Goal: Information Seeking & Learning: Learn about a topic

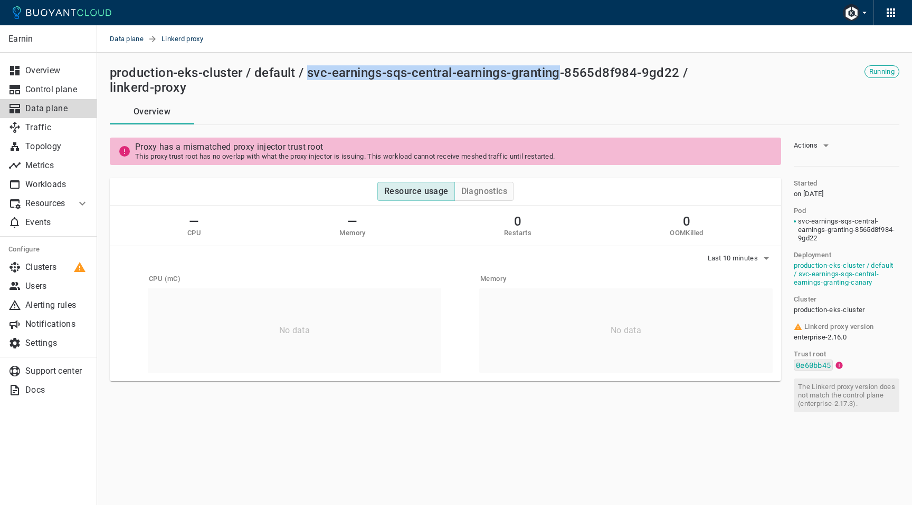
click at [57, 106] on p "Data plane" at bounding box center [56, 108] width 63 height 11
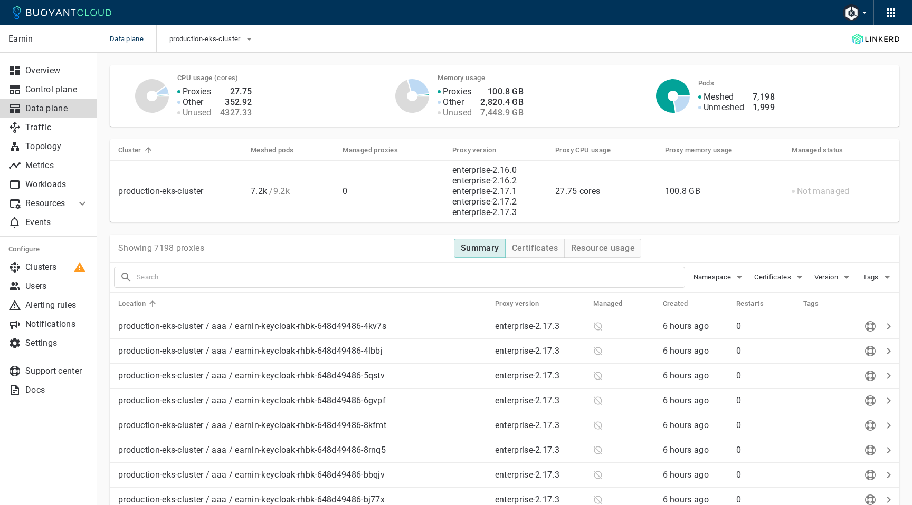
click at [227, 106] on h4 "352.92" at bounding box center [236, 102] width 32 height 11
click at [244, 92] on h4 "27.75" at bounding box center [236, 92] width 32 height 11
click at [505, 93] on h4 "100.8 GB" at bounding box center [501, 92] width 43 height 11
click at [507, 106] on h4 "2,820.4 GB" at bounding box center [501, 102] width 43 height 11
click at [739, 108] on p "Unmeshed" at bounding box center [723, 107] width 41 height 11
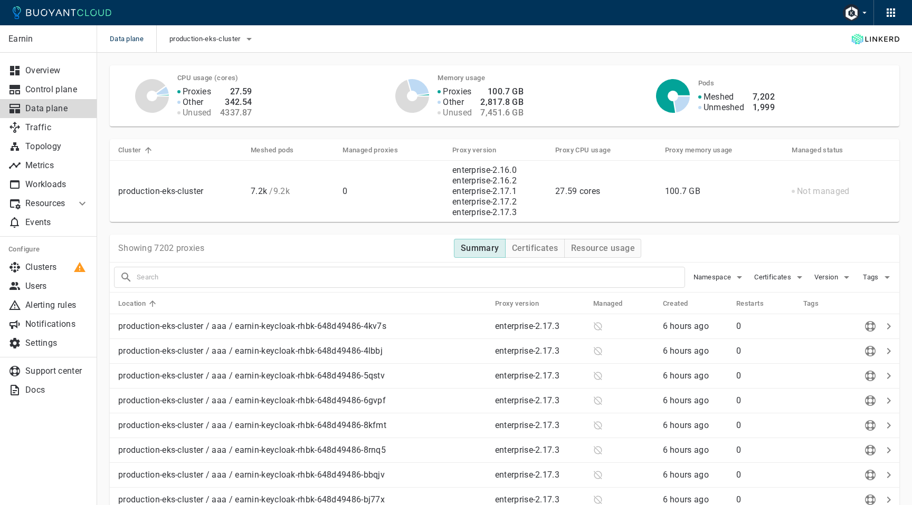
click at [733, 95] on p "Meshed" at bounding box center [718, 97] width 31 height 11
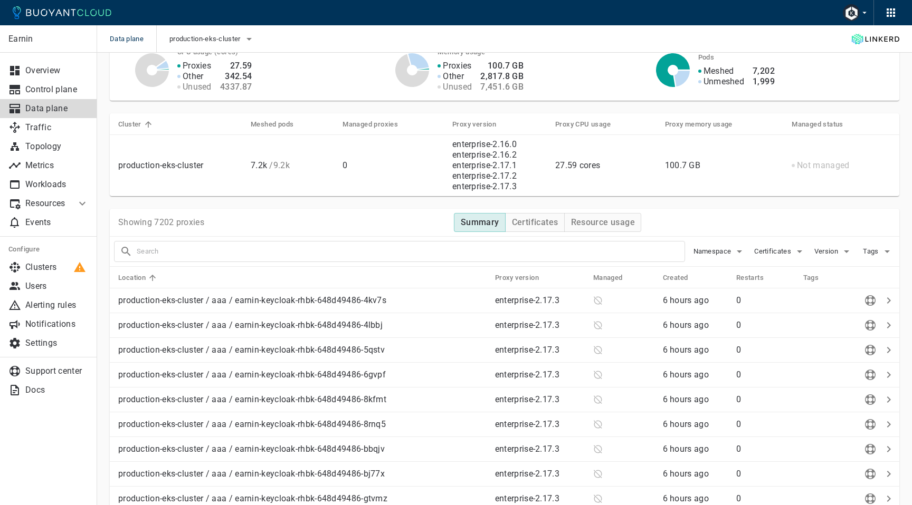
scroll to position [33, 0]
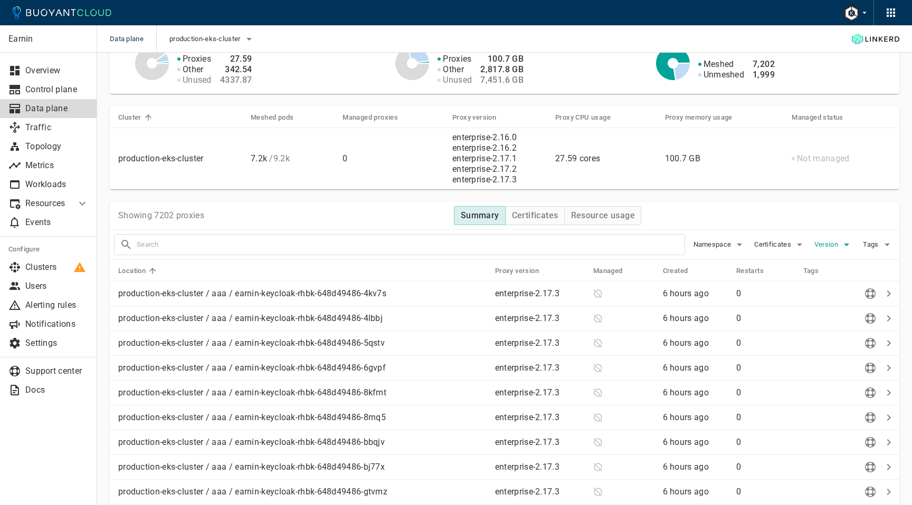
click at [833, 247] on span "Version" at bounding box center [827, 245] width 26 height 8
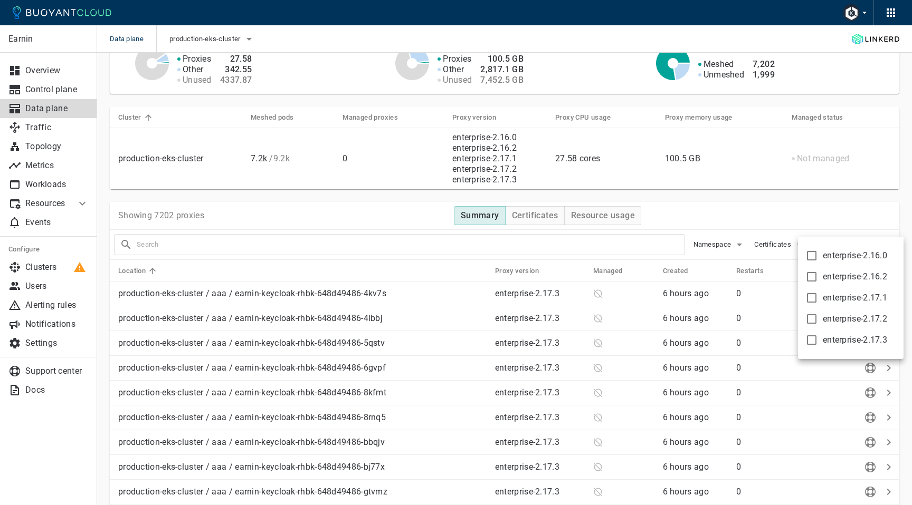
click at [834, 255] on span "enterprise-2.16.0" at bounding box center [855, 256] width 64 height 11
click at [818, 255] on input "enterprise-2.16.0" at bounding box center [811, 256] width 13 height 13
checkbox input "true"
type input "version:enterprise-2.16.0"
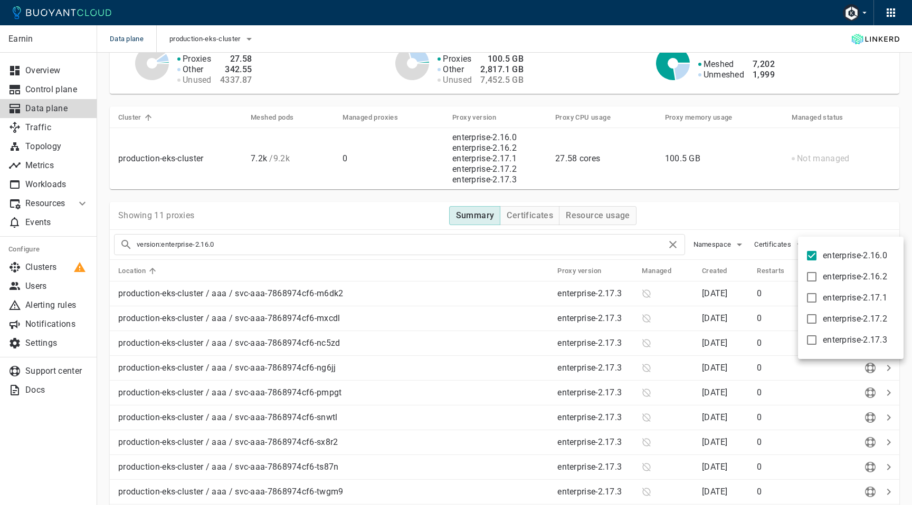
click at [797, 215] on div at bounding box center [456, 252] width 912 height 505
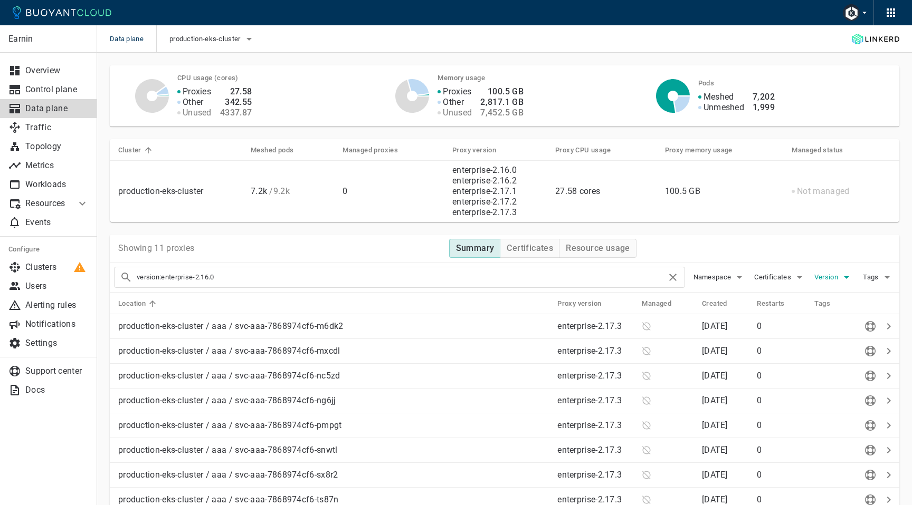
click at [826, 277] on span "Version" at bounding box center [827, 277] width 26 height 8
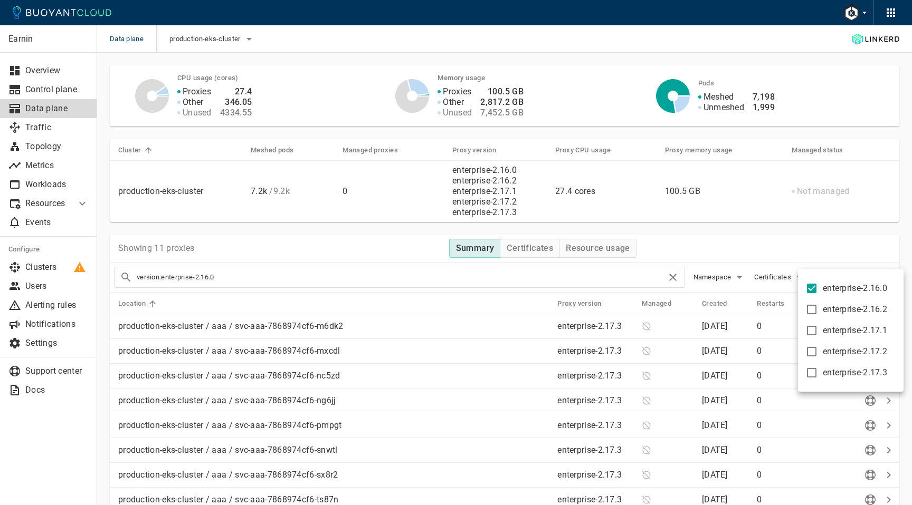
click at [826, 289] on span "enterprise-2.16.0" at bounding box center [855, 288] width 64 height 11
click at [818, 289] on input "enterprise-2.16.0" at bounding box center [811, 288] width 13 height 13
checkbox input "false"
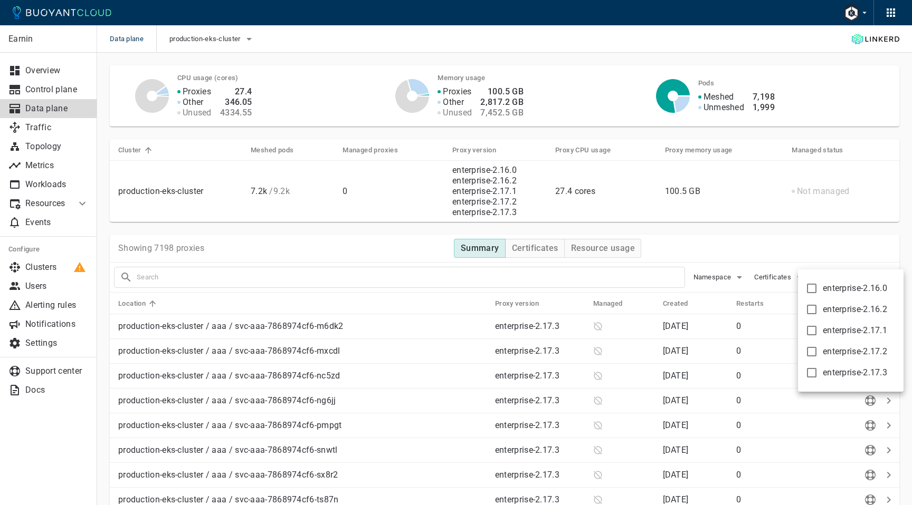
click at [812, 373] on input "enterprise-2.17.3" at bounding box center [811, 373] width 13 height 13
checkbox input "true"
type input "version:enterprise-2.17.3"
click at [813, 355] on input "enterprise-2.17.2" at bounding box center [811, 352] width 13 height 13
checkbox input "true"
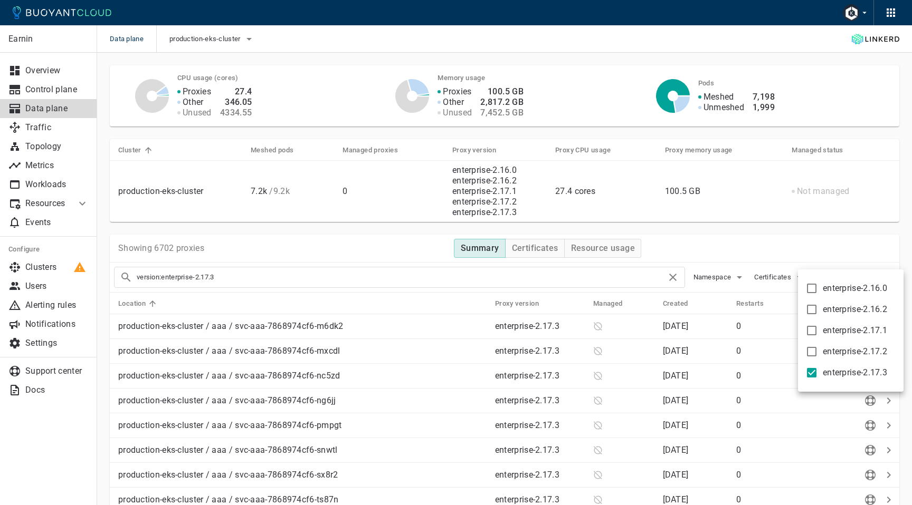
type input "version:enterprise-2.17.3 version:enterprise-2.17.2"
click at [813, 329] on input "enterprise-2.17.1" at bounding box center [811, 330] width 13 height 13
checkbox input "true"
type input "version:enterprise-2.17.3 version:enterprise-2.17.2 version:enterprise-2.17.1"
click at [813, 312] on input "enterprise-2.16.2" at bounding box center [811, 309] width 13 height 13
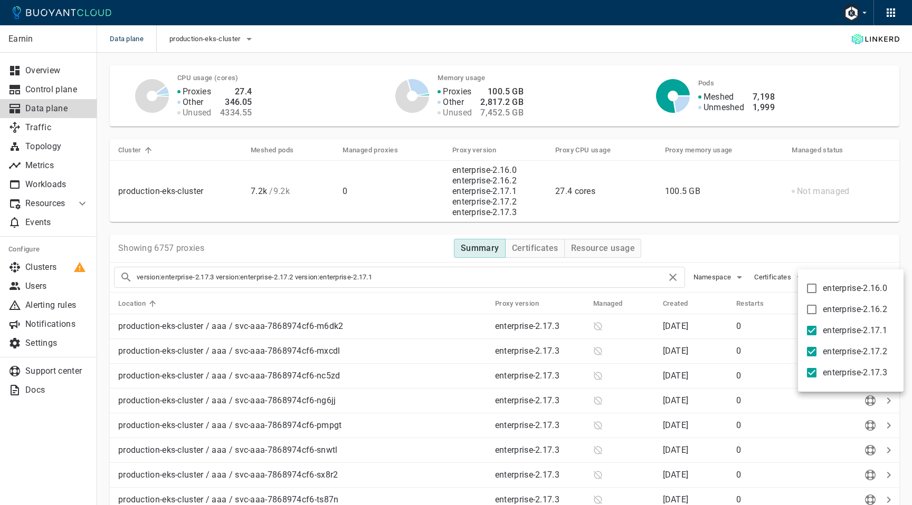
checkbox input "true"
type input "version:enterprise-2.17.3 version:enterprise-2.17.2 version:enterprise-2.17.1 v…"
click at [783, 255] on div at bounding box center [456, 252] width 912 height 505
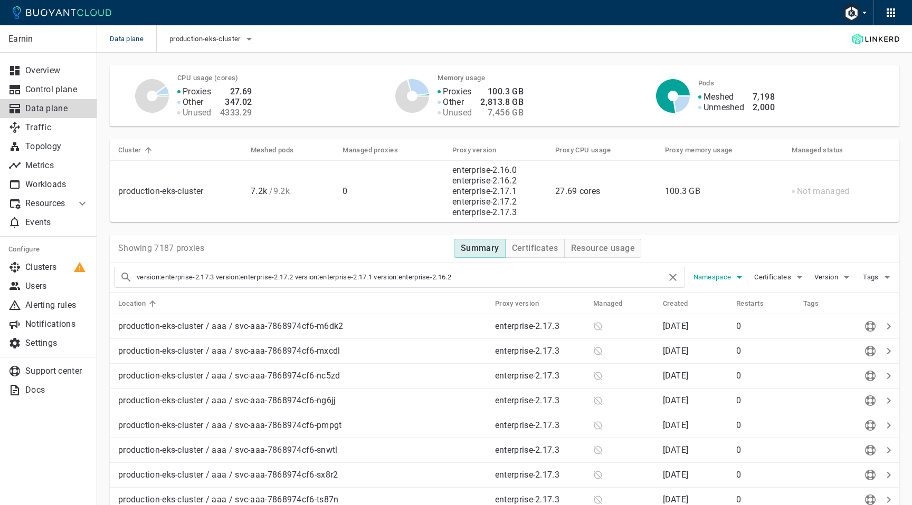
click at [814, 270] on button "Version" at bounding box center [833, 278] width 39 height 16
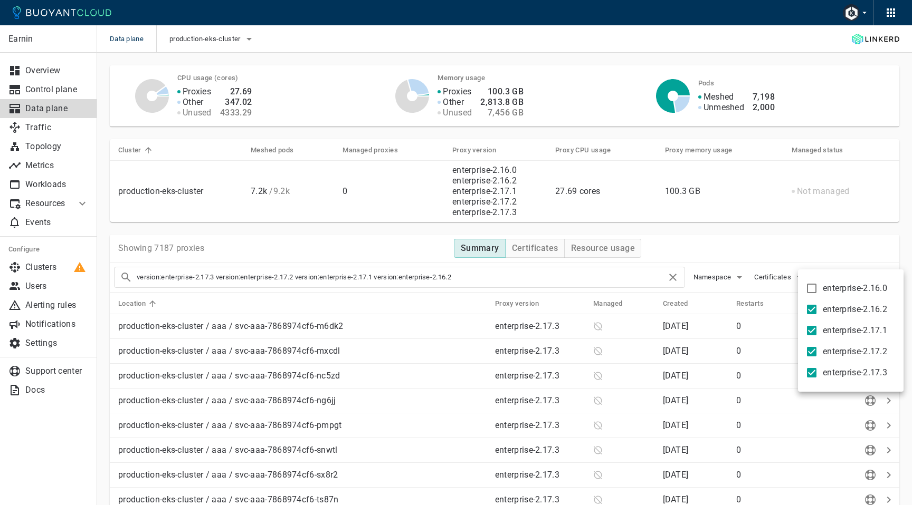
click at [811, 313] on input "enterprise-2.16.2" at bounding box center [811, 309] width 13 height 13
checkbox input "false"
type input "version:enterprise-2.17.3 version:enterprise-2.17.2 version:enterprise-2.17.1"
click at [814, 328] on input "enterprise-2.17.1" at bounding box center [811, 330] width 13 height 13
checkbox input "false"
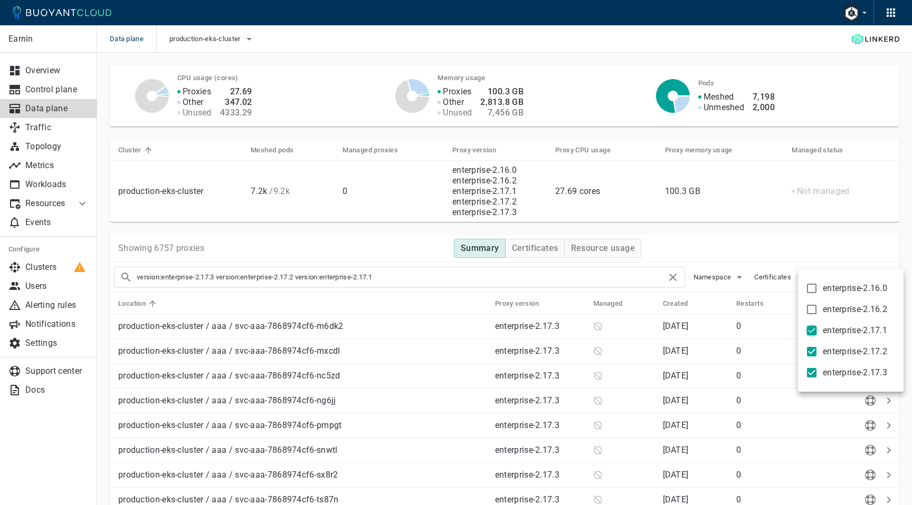
type input "version:enterprise-2.17.3 version:enterprise-2.17.2"
click at [813, 353] on input "enterprise-2.17.2" at bounding box center [811, 352] width 13 height 13
checkbox input "false"
type input "version:enterprise-2.17.3"
click at [810, 377] on input "enterprise-2.17.3" at bounding box center [811, 373] width 13 height 13
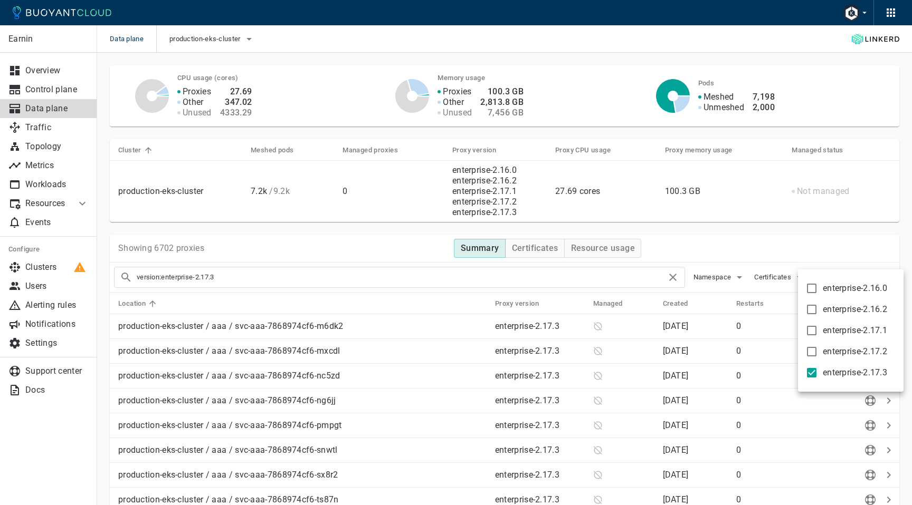
checkbox input "false"
click at [776, 240] on div at bounding box center [456, 252] width 912 height 505
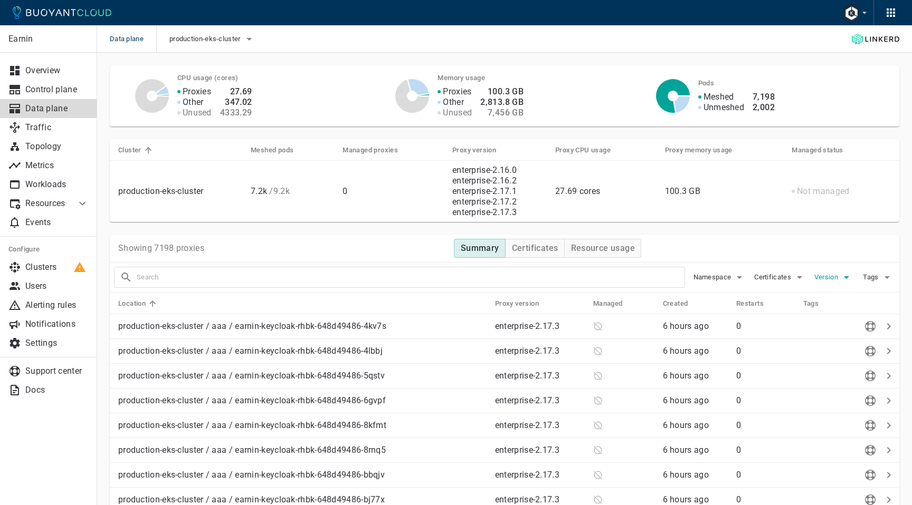
click at [822, 280] on span "Version" at bounding box center [827, 277] width 26 height 8
click at [811, 286] on input "enterprise-2.16.0" at bounding box center [811, 288] width 13 height 13
checkbox input "true"
type input "version:enterprise-2.16.0"
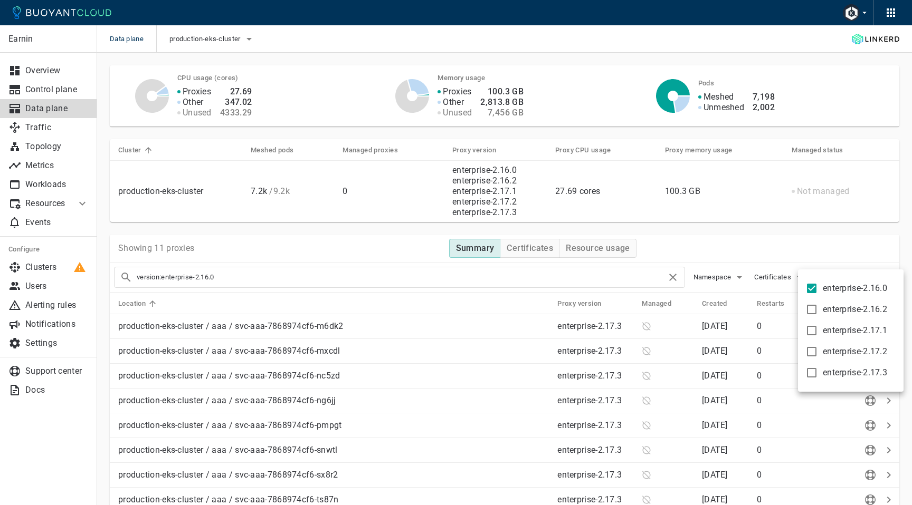
click at [811, 286] on input "enterprise-2.16.0" at bounding box center [811, 288] width 13 height 13
checkbox input "false"
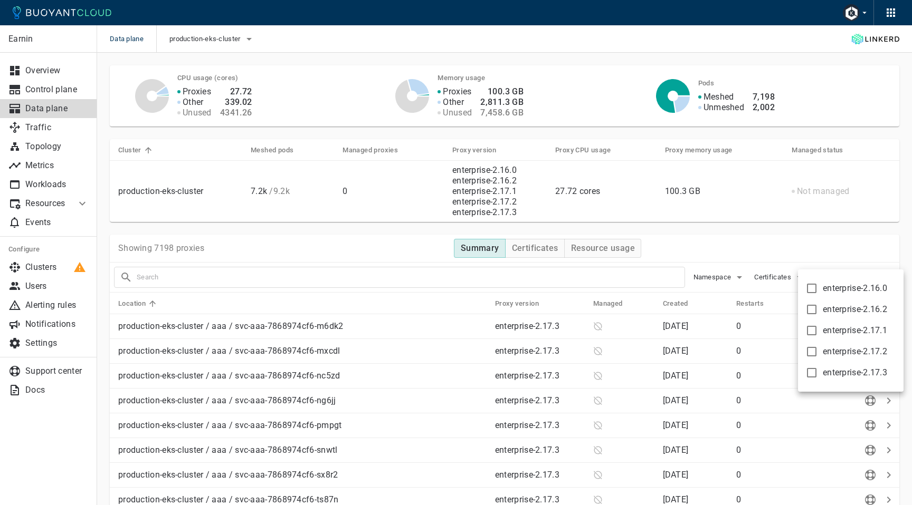
click at [806, 244] on div at bounding box center [456, 252] width 912 height 505
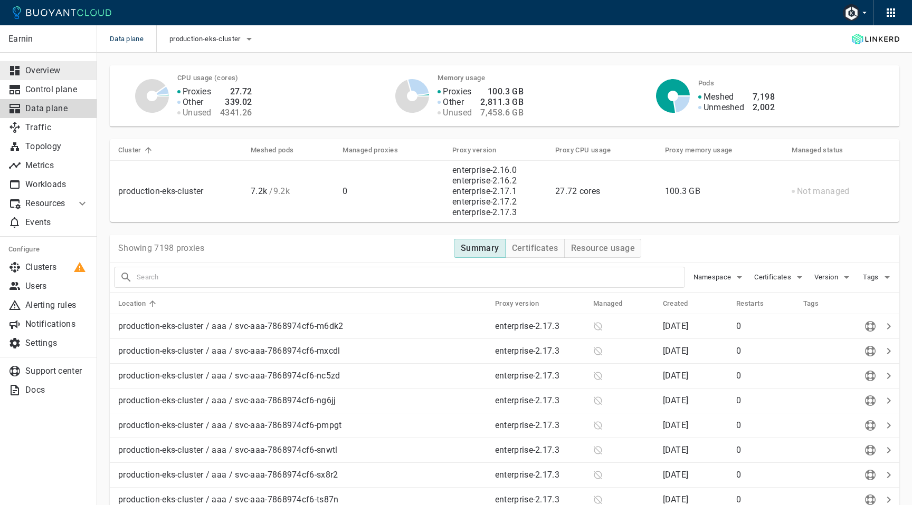
click at [64, 73] on p "Overview" at bounding box center [56, 70] width 63 height 11
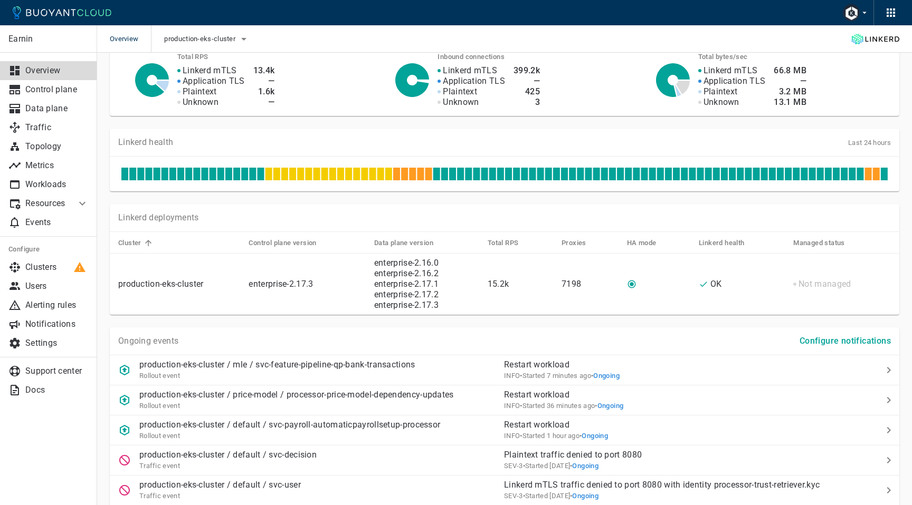
scroll to position [333, 0]
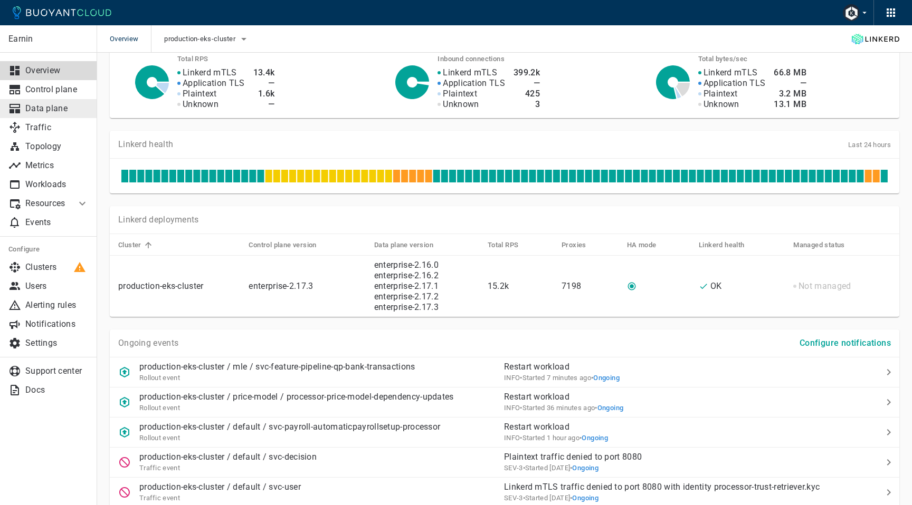
click at [76, 113] on p "Data plane" at bounding box center [56, 108] width 63 height 11
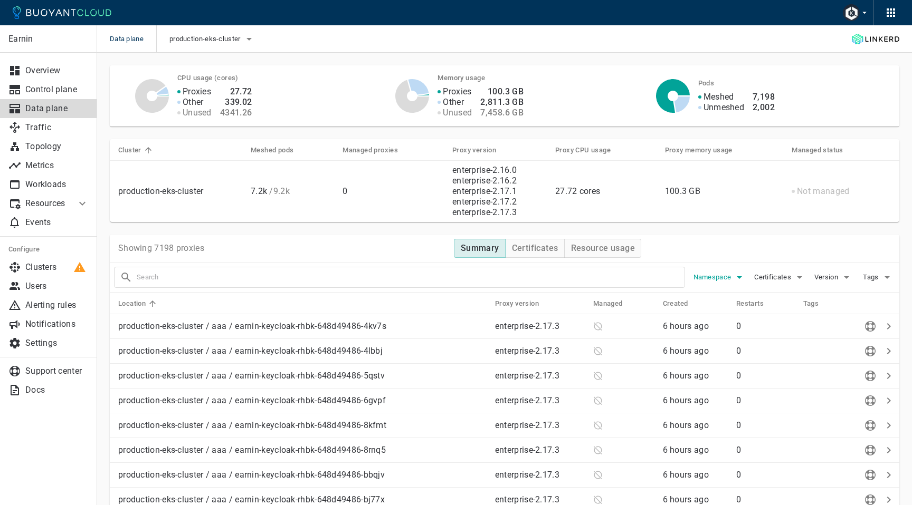
click at [737, 275] on icon "button" at bounding box center [739, 277] width 13 height 13
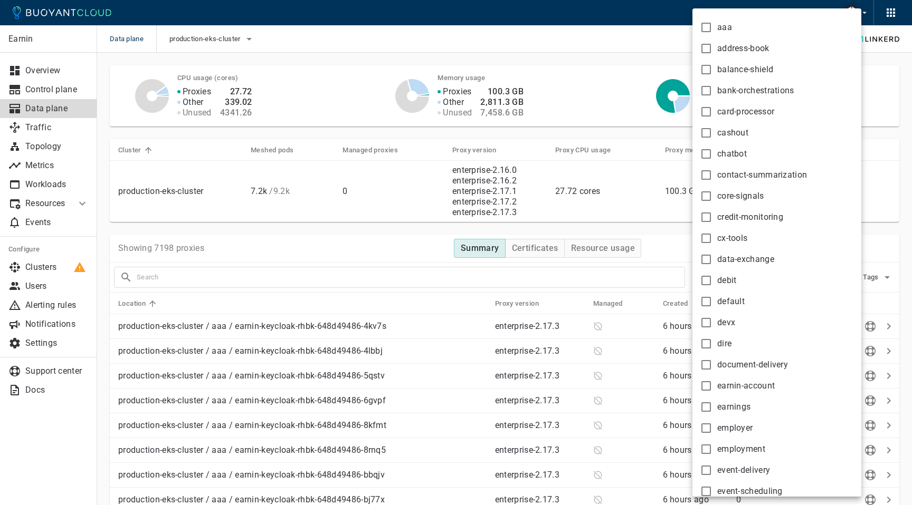
click at [867, 236] on div at bounding box center [456, 252] width 912 height 505
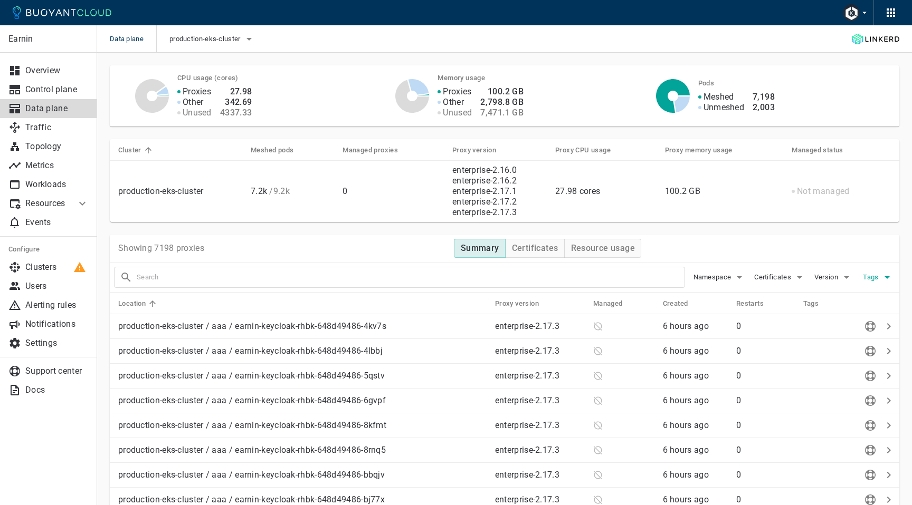
click at [881, 277] on icon "button" at bounding box center [887, 277] width 13 height 13
click at [868, 260] on div at bounding box center [456, 252] width 912 height 505
click at [848, 274] on icon "button" at bounding box center [846, 277] width 13 height 13
click at [833, 249] on div at bounding box center [456, 252] width 912 height 505
click at [798, 275] on icon "button" at bounding box center [799, 277] width 13 height 13
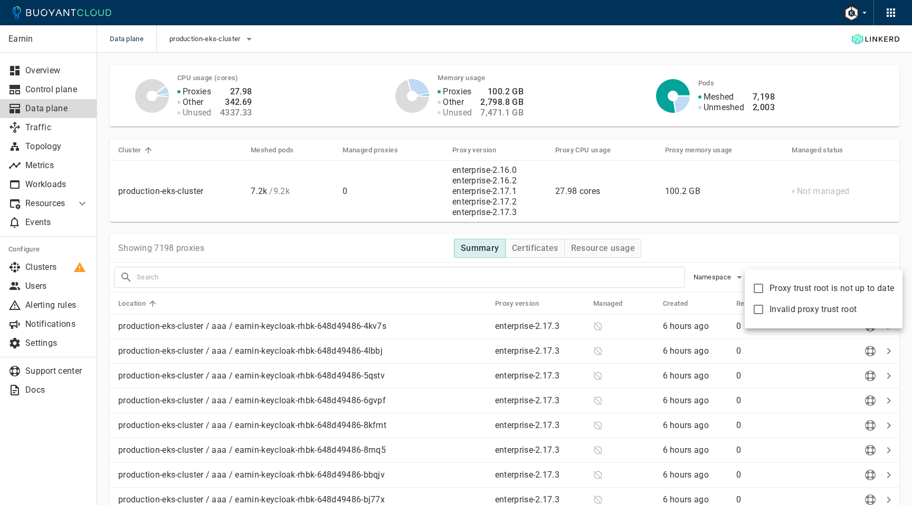
click at [758, 288] on input "Proxy trust root is not up to date" at bounding box center [758, 288] width 13 height 13
checkbox input "true"
type input "certificate:not_up_to_date"
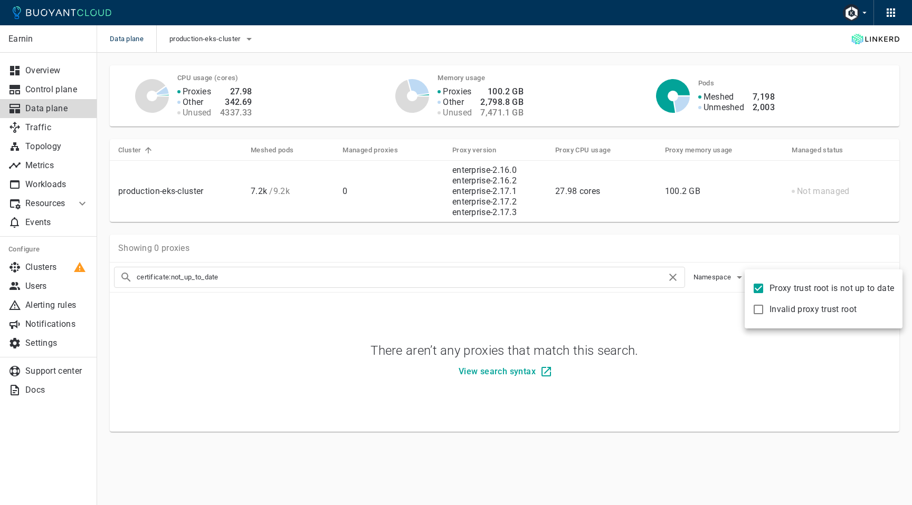
click at [759, 287] on input "Proxy trust root is not up to date" at bounding box center [758, 288] width 13 height 13
checkbox input "false"
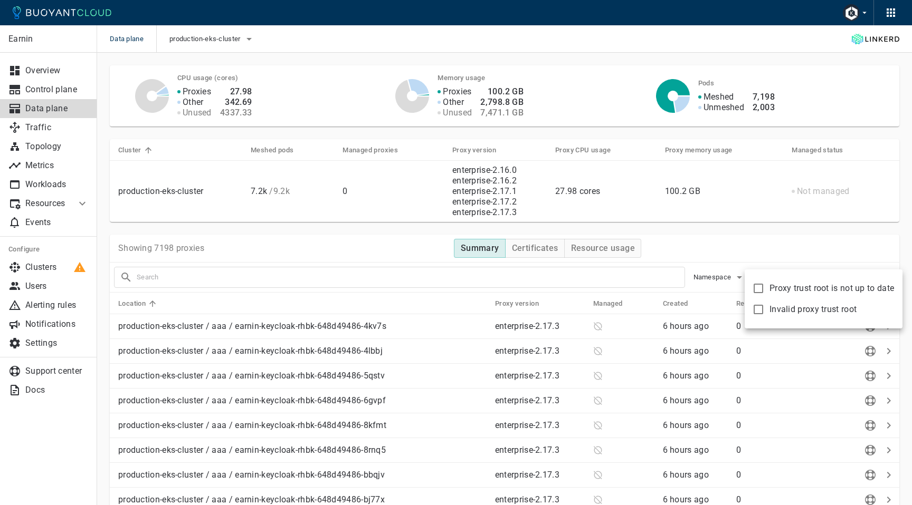
click at [757, 312] on input "Invalid proxy trust root" at bounding box center [758, 309] width 13 height 13
checkbox input "true"
type input "certificate:invalid"
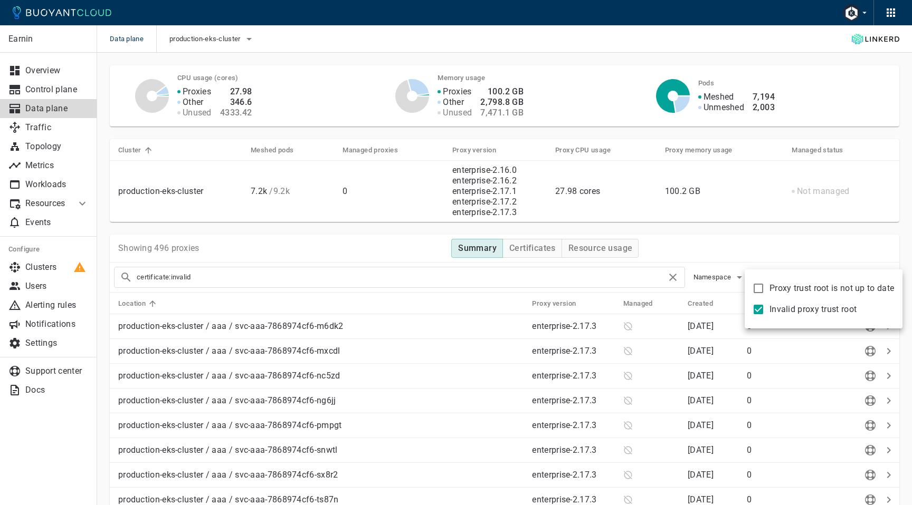
click at [741, 242] on div at bounding box center [456, 252] width 912 height 505
click at [322, 328] on p "production-eks-cluster / aaa / svc-aaa-7868974cf6-m6dk2" at bounding box center [320, 326] width 405 height 11
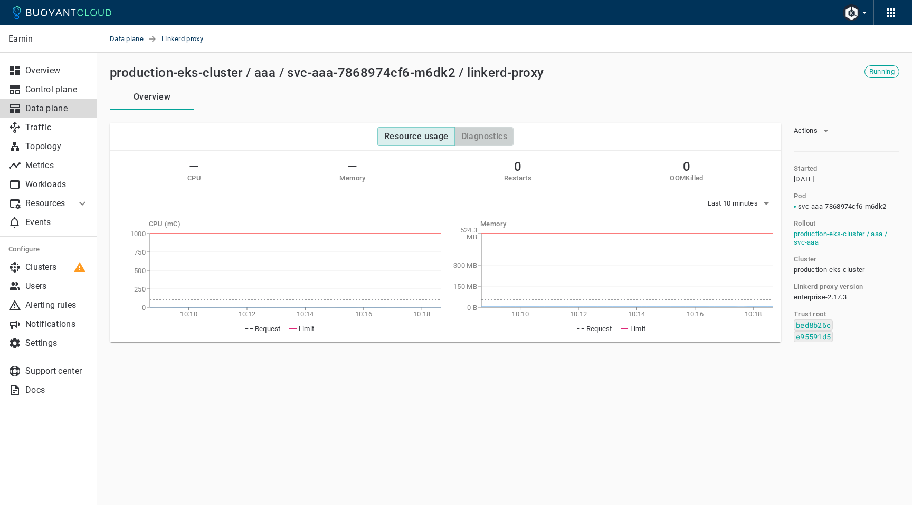
click at [474, 136] on h4 "Diagnostics" at bounding box center [484, 136] width 46 height 11
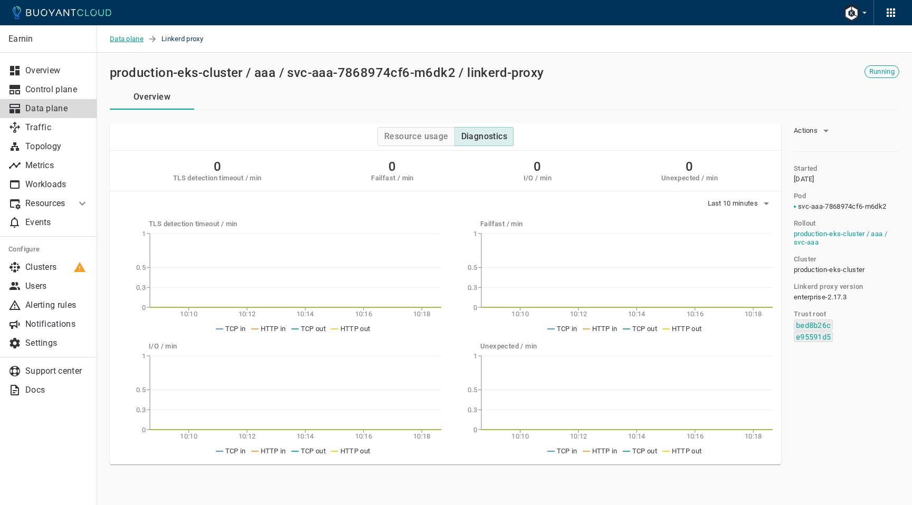
click at [132, 39] on span "Data plane" at bounding box center [129, 38] width 38 height 27
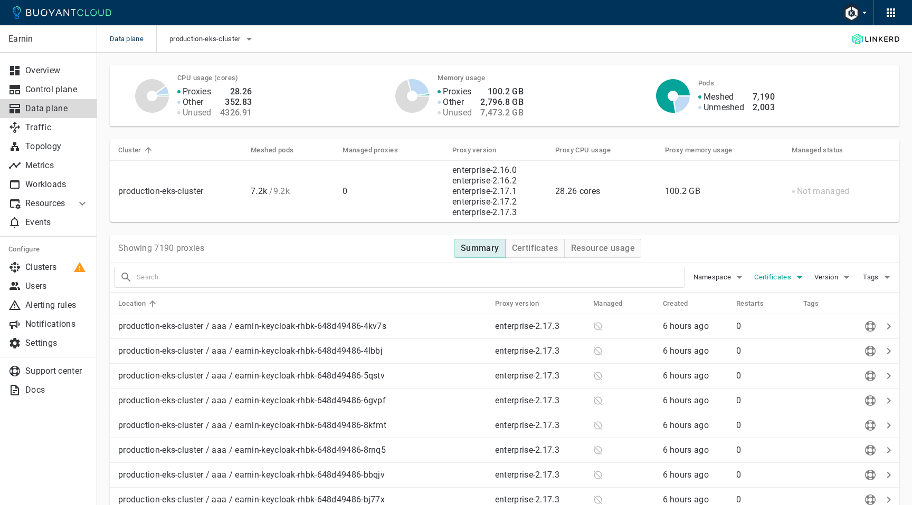
click at [796, 276] on icon "button" at bounding box center [799, 277] width 13 height 13
click at [761, 308] on input "Invalid proxy trust root" at bounding box center [758, 309] width 13 height 13
checkbox input "true"
type input "certificate:invalid"
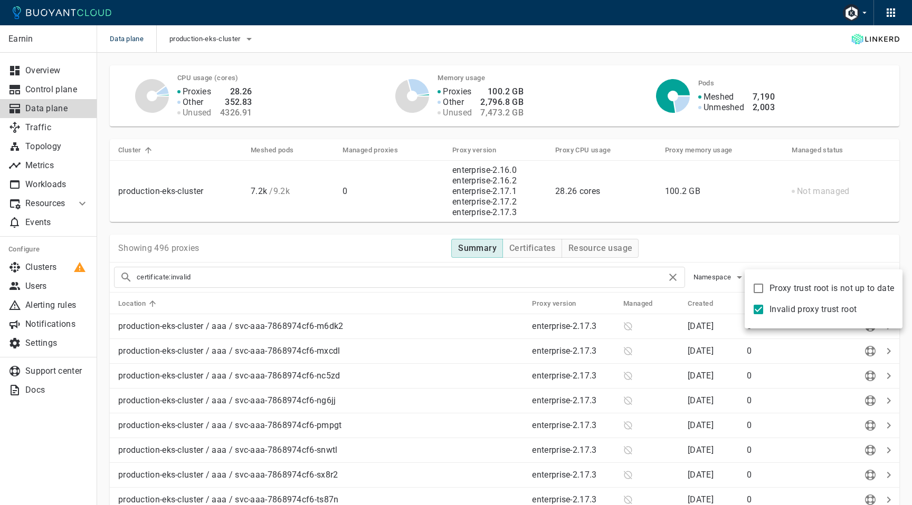
click at [736, 242] on div at bounding box center [456, 252] width 912 height 505
click at [775, 276] on span "Certificates" at bounding box center [773, 277] width 39 height 8
click at [757, 308] on input "Invalid proxy trust root" at bounding box center [758, 309] width 13 height 13
checkbox input "false"
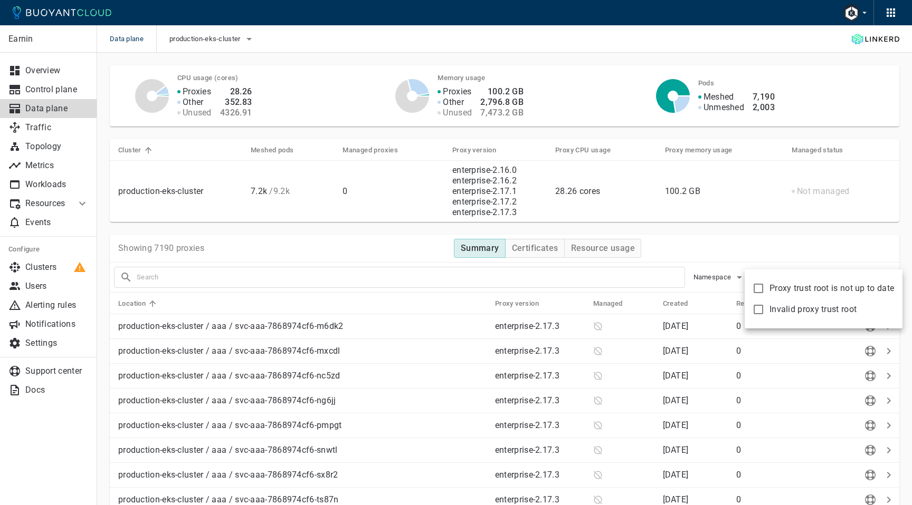
click at [759, 248] on div at bounding box center [456, 252] width 912 height 505
click at [829, 276] on span "Version" at bounding box center [827, 277] width 26 height 8
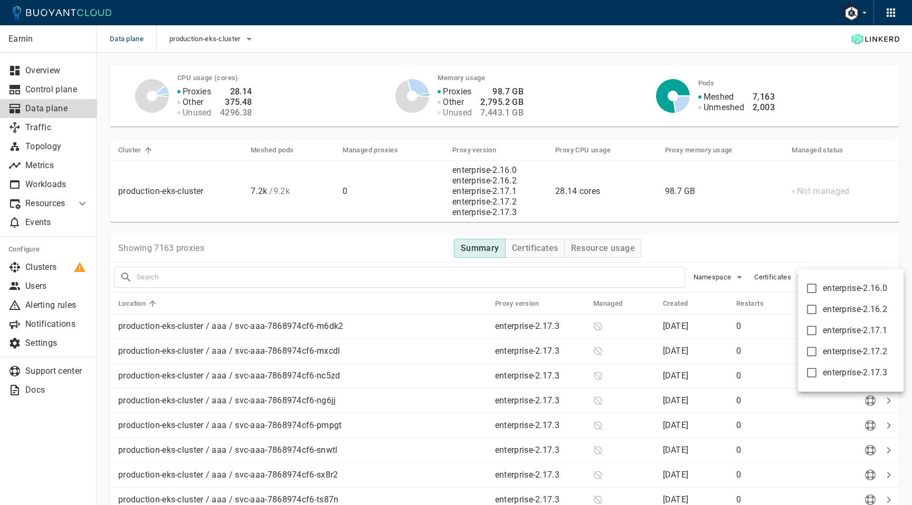
click at [836, 291] on span "enterprise-2.16.0" at bounding box center [855, 288] width 64 height 11
click at [818, 291] on input "enterprise-2.16.0" at bounding box center [811, 288] width 13 height 13
checkbox input "true"
type input "version:enterprise-2.16.0"
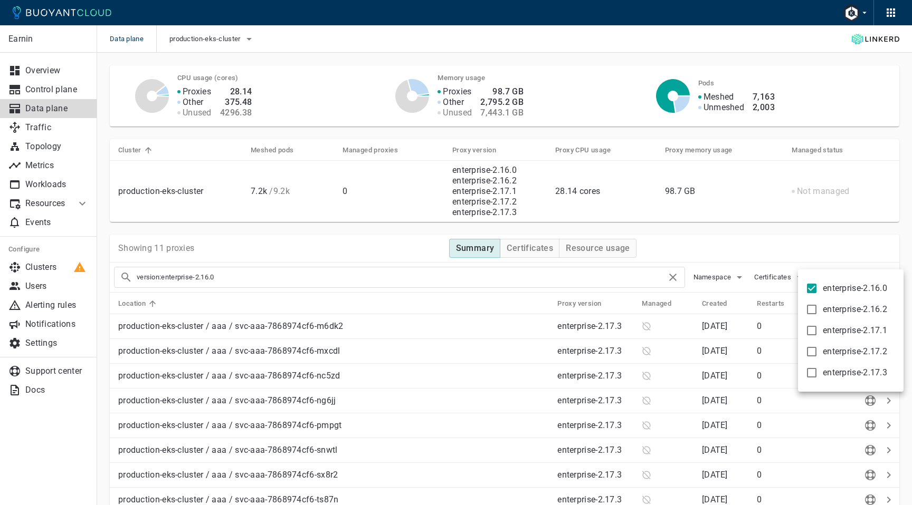
click at [825, 247] on div at bounding box center [456, 252] width 912 height 505
click at [577, 328] on p "enterprise-2.17.3" at bounding box center [595, 326] width 76 height 11
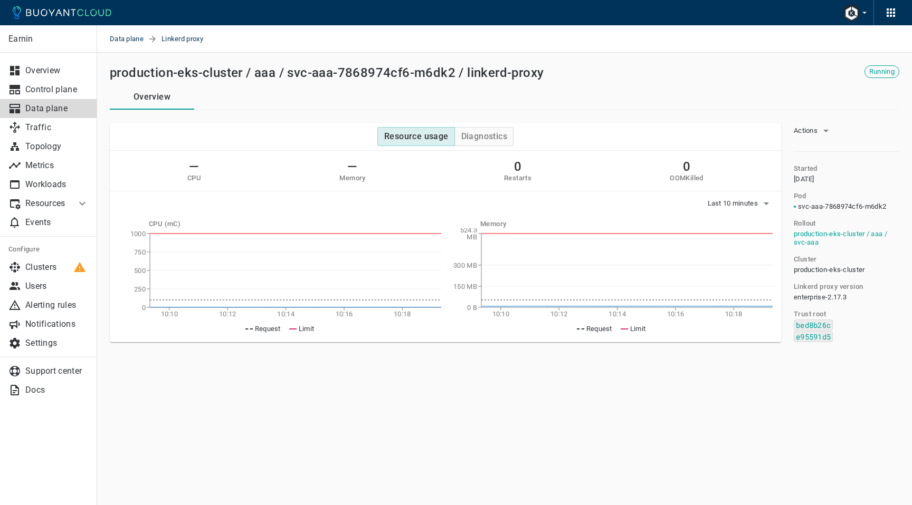
click at [881, 66] on div "Running" at bounding box center [881, 71] width 35 height 13
click at [132, 40] on span "Data plane" at bounding box center [129, 38] width 38 height 27
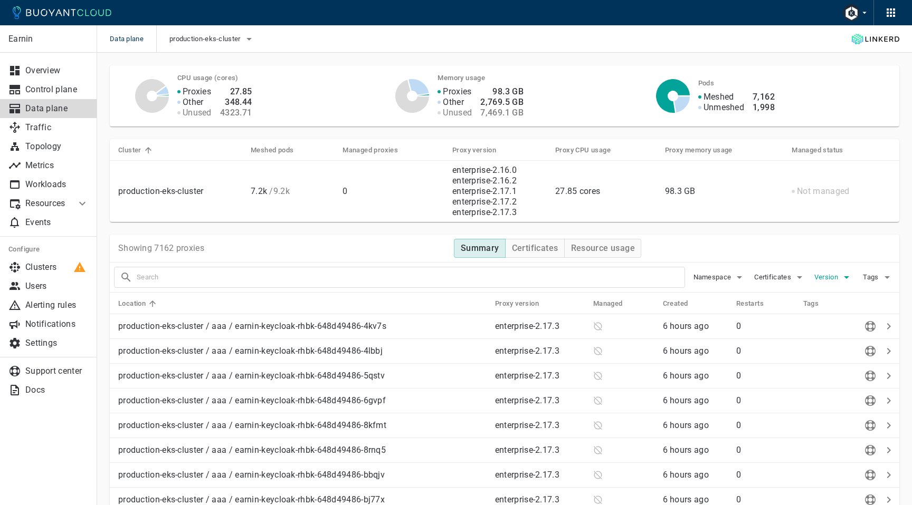
click at [844, 277] on icon "button" at bounding box center [846, 277] width 13 height 13
click at [808, 289] on input "enterprise-2.16.0" at bounding box center [811, 288] width 13 height 13
checkbox input "true"
type input "version:enterprise-2.16.0"
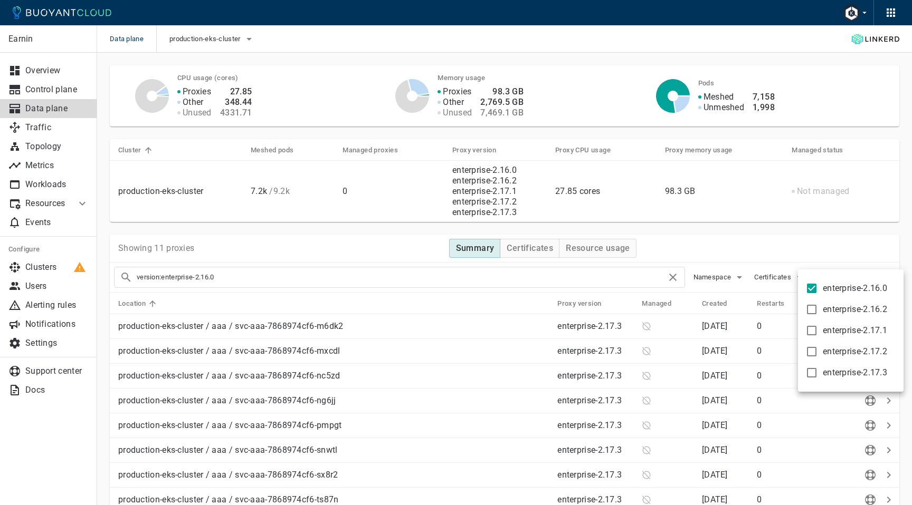
click at [742, 234] on div at bounding box center [456, 252] width 912 height 505
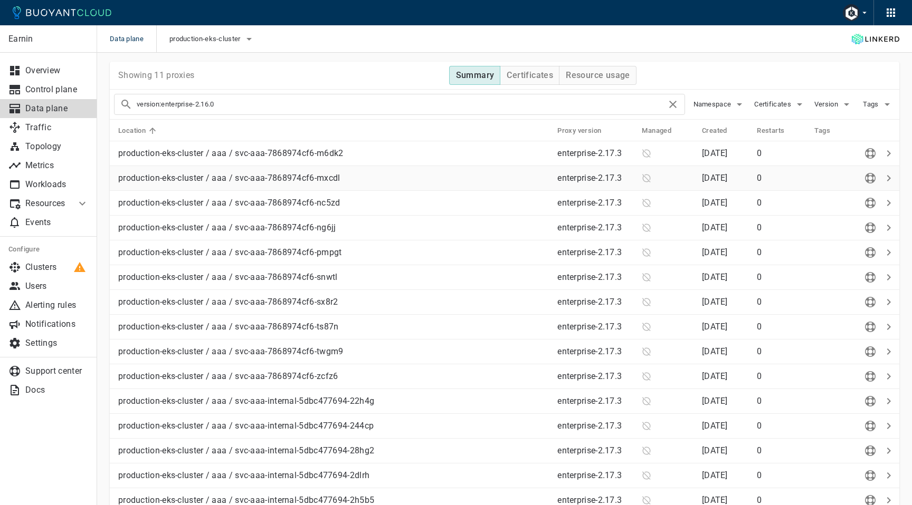
scroll to position [169, 0]
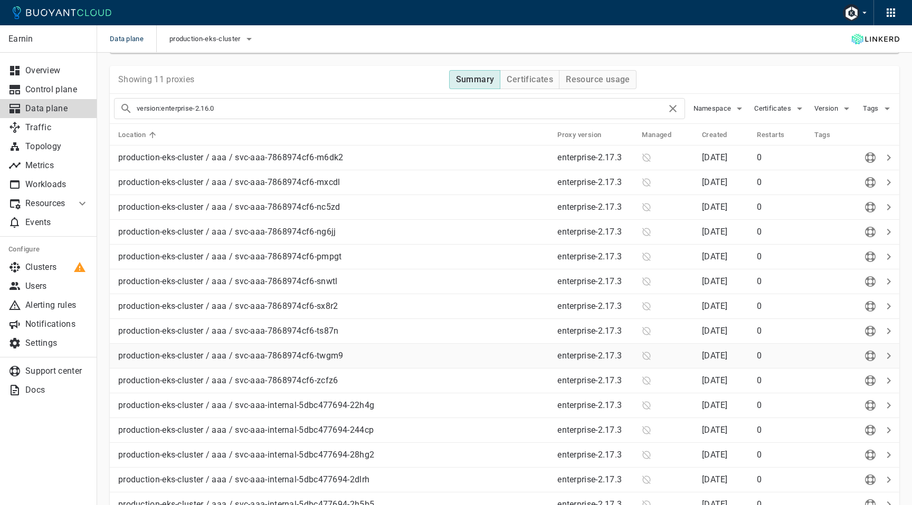
click at [585, 356] on p "enterprise-2.17.3" at bounding box center [595, 356] width 76 height 11
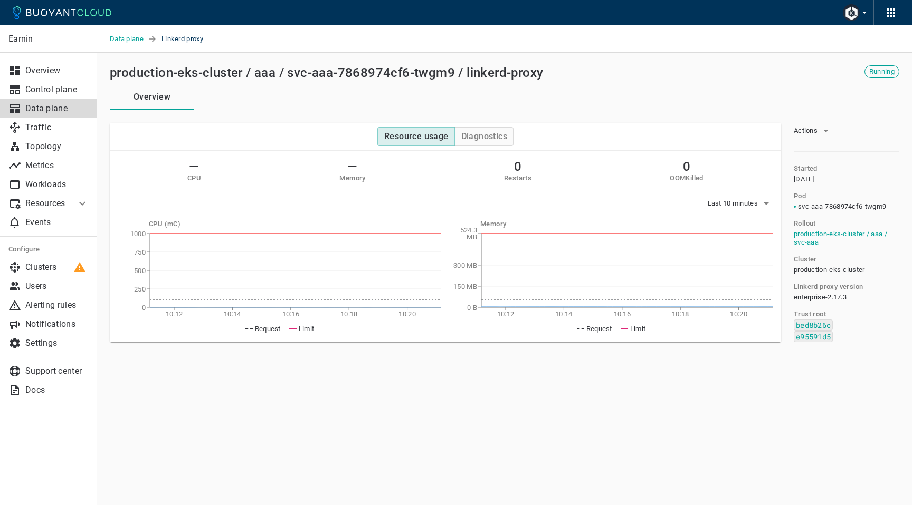
click at [140, 39] on span "Data plane" at bounding box center [129, 38] width 38 height 27
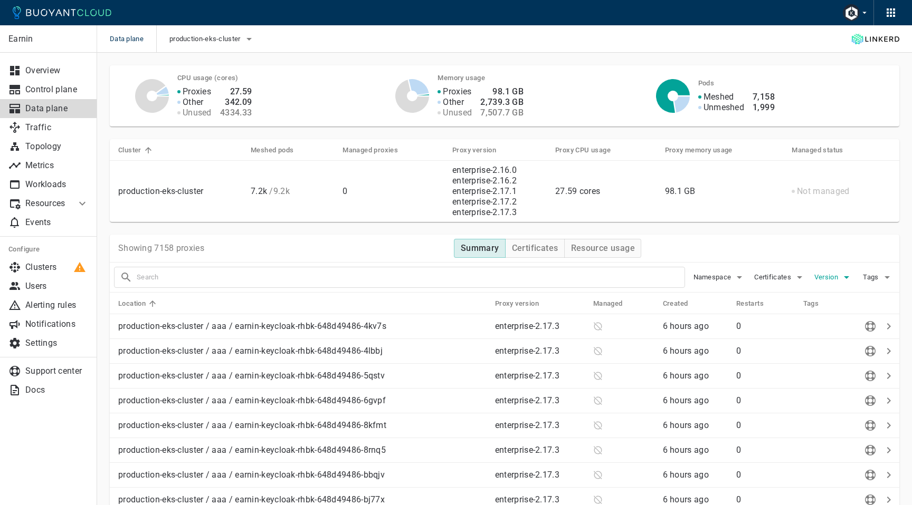
click at [836, 273] on span "Version" at bounding box center [827, 277] width 26 height 8
click at [841, 291] on span "enterprise-2.16.0" at bounding box center [855, 288] width 64 height 11
click at [818, 291] on input "enterprise-2.16.0" at bounding box center [811, 288] width 13 height 13
checkbox input "true"
type input "version:enterprise-2.16.0"
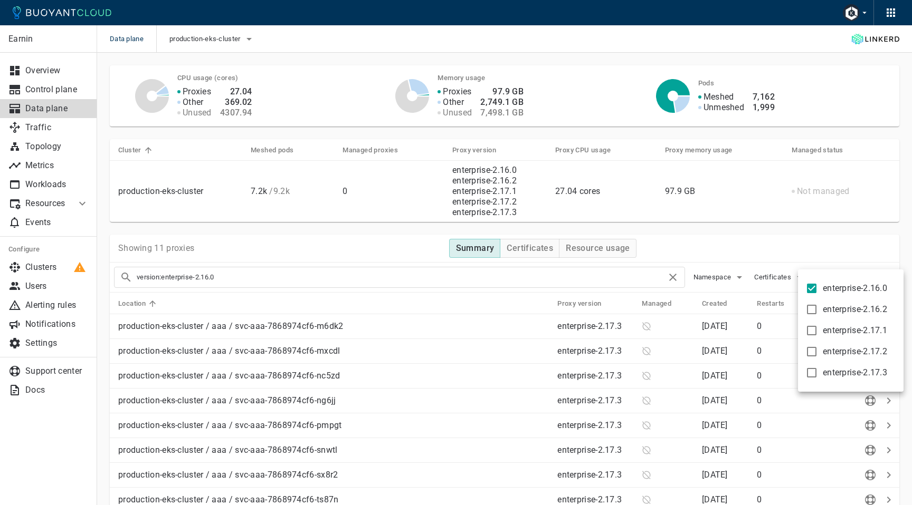
click at [419, 286] on div at bounding box center [456, 252] width 912 height 505
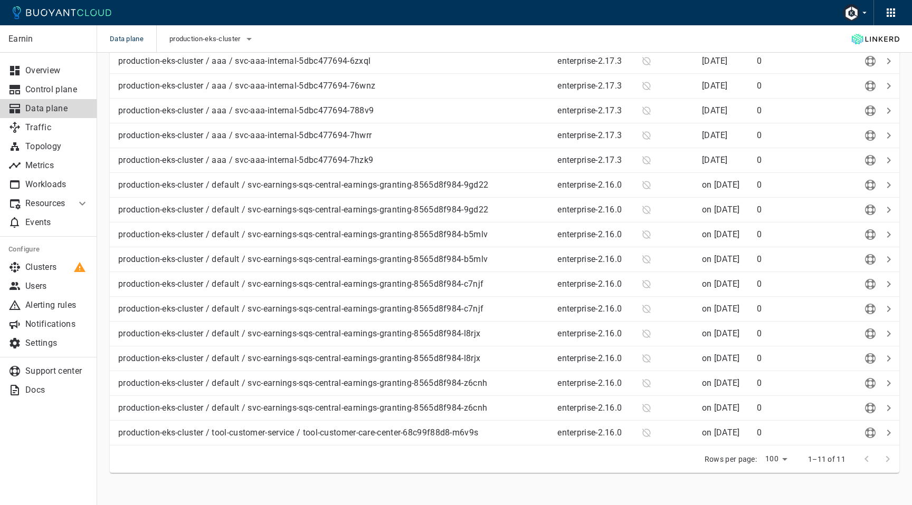
scroll to position [1143, 0]
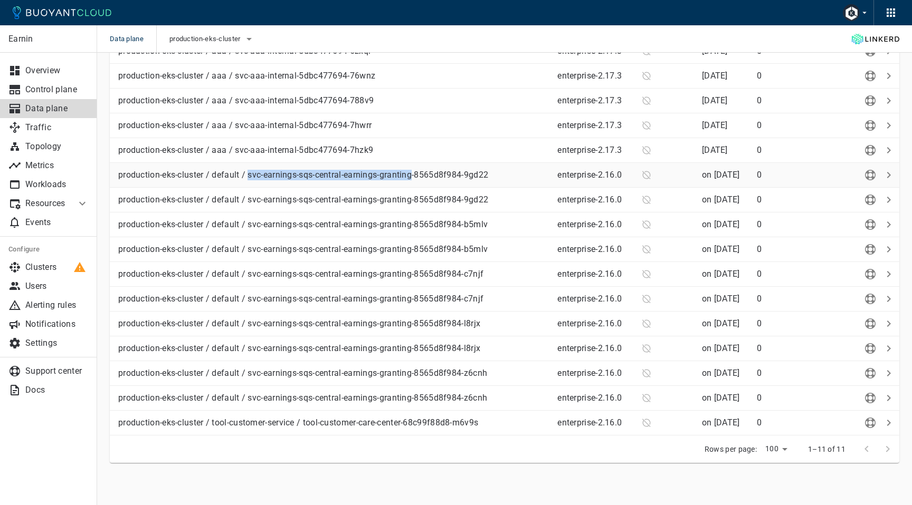
drag, startPoint x: 249, startPoint y: 176, endPoint x: 414, endPoint y: 178, distance: 165.2
click at [414, 178] on p "production-eks-cluster / default / svc-earnings-sqs-central-earnings-granting-8…" at bounding box center [333, 175] width 431 height 11
copy p "svc-earnings-sqs-central-earnings-granting"
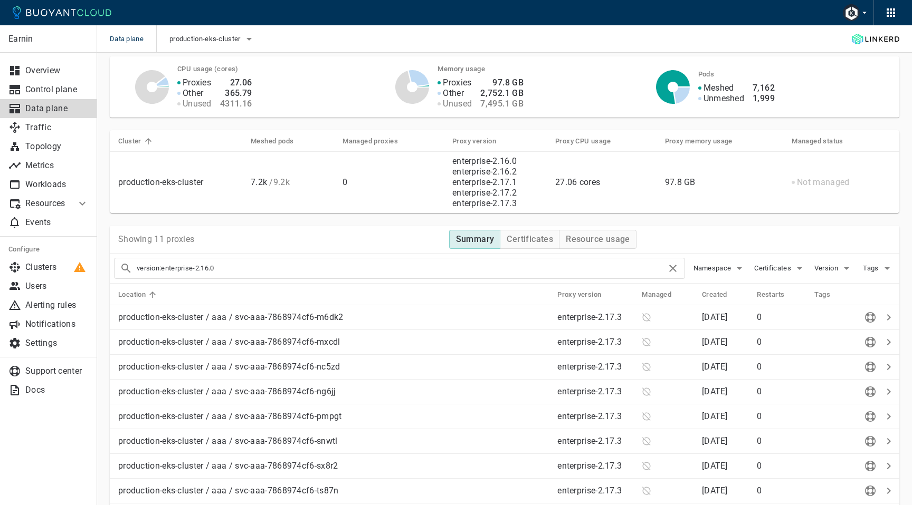
scroll to position [0, 0]
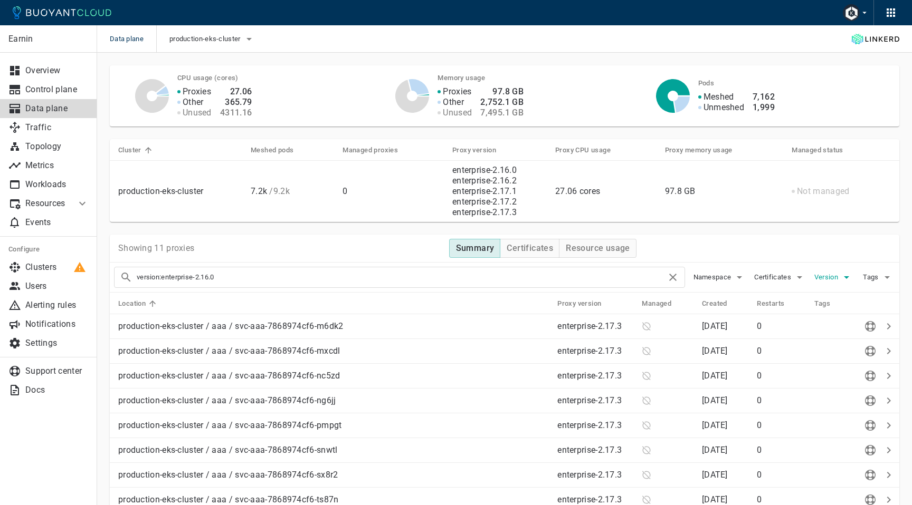
click at [821, 281] on span "Version" at bounding box center [827, 277] width 26 height 8
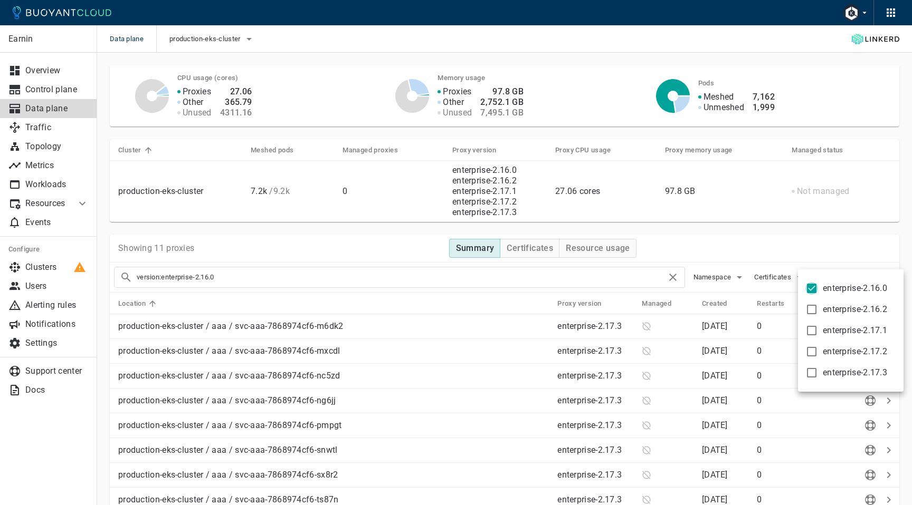
click at [811, 288] on input "enterprise-2.16.0" at bounding box center [811, 288] width 13 height 13
checkbox input "false"
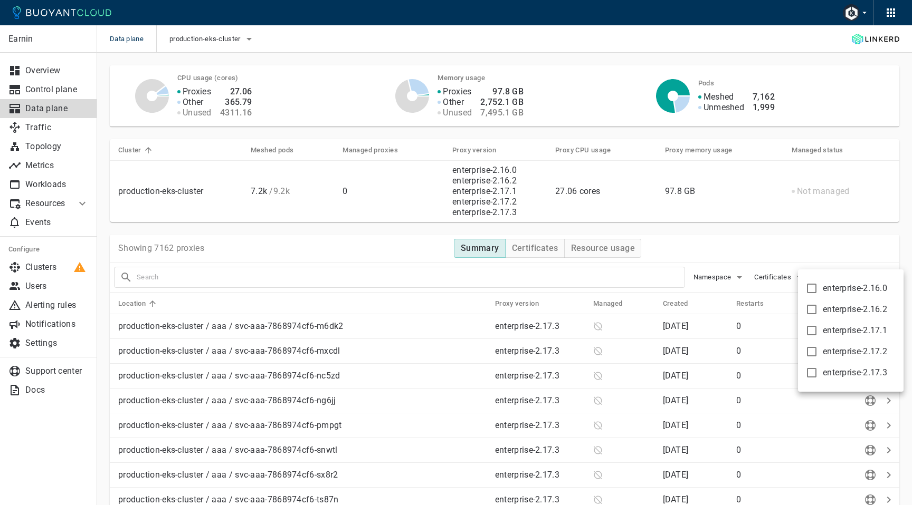
click at [781, 276] on div at bounding box center [456, 252] width 912 height 505
click at [781, 276] on span "Certificates" at bounding box center [773, 277] width 39 height 8
click at [759, 308] on input "Invalid proxy trust root" at bounding box center [758, 309] width 13 height 13
checkbox input "true"
type input "certificate:invalid"
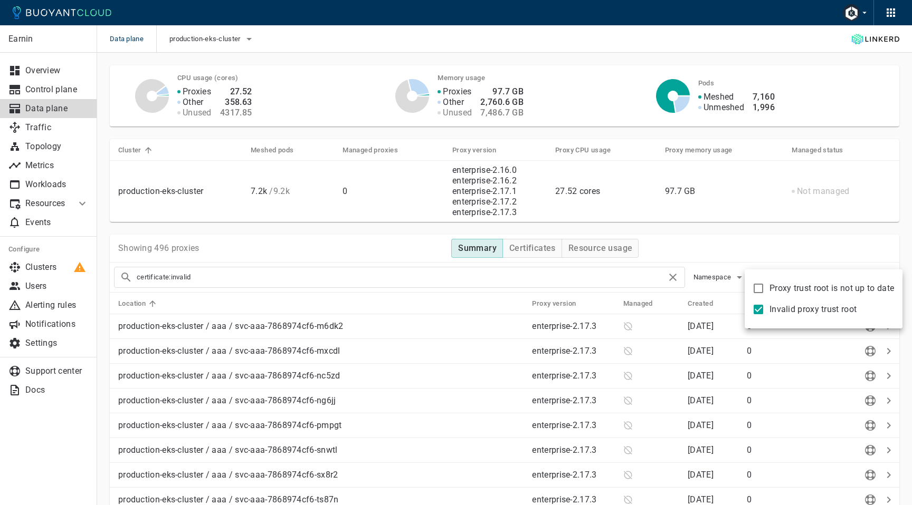
click at [822, 242] on div at bounding box center [456, 252] width 912 height 505
click at [692, 305] on h5 "Created" at bounding box center [699, 304] width 25 height 8
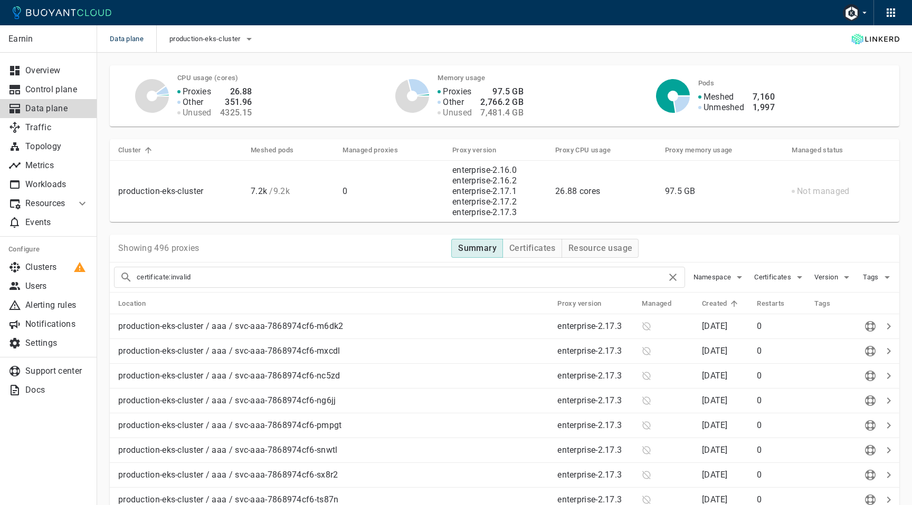
click at [702, 305] on h5 "Created" at bounding box center [714, 304] width 25 height 8
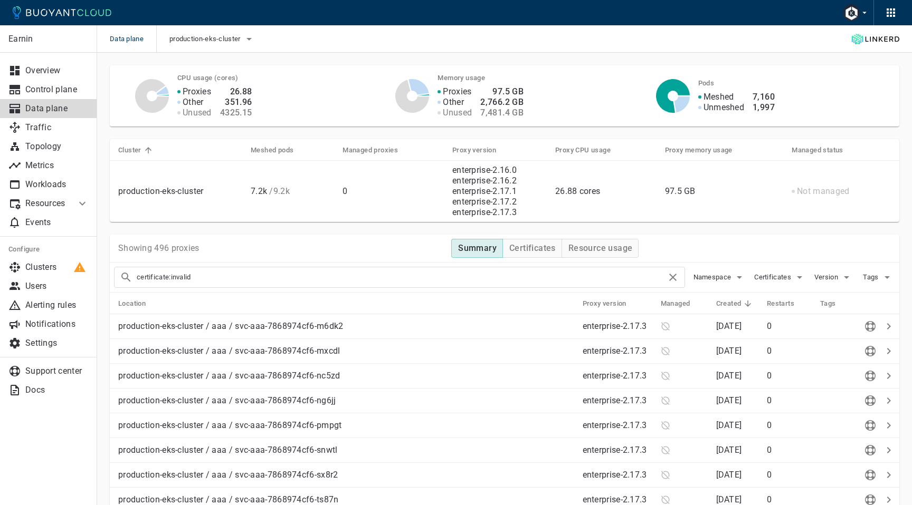
click at [716, 307] on h5 "Created" at bounding box center [728, 304] width 25 height 8
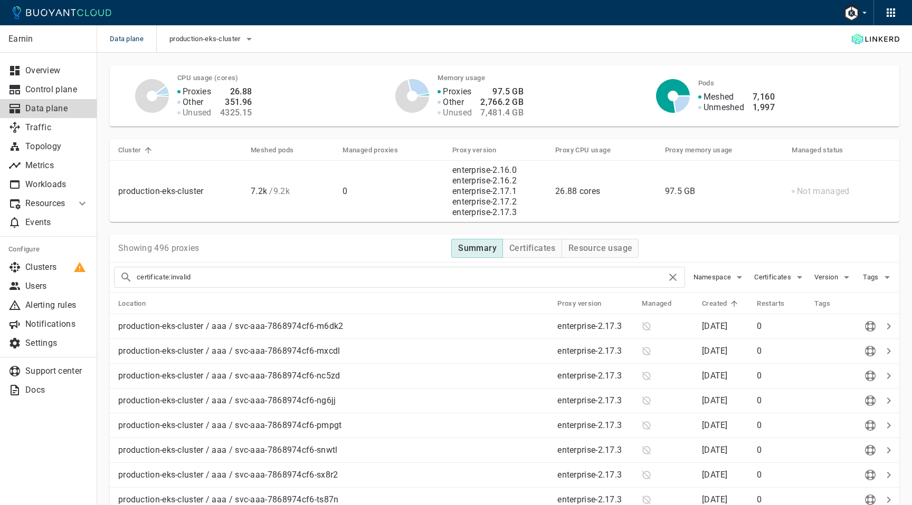
click at [729, 307] on icon at bounding box center [733, 303] width 9 height 9
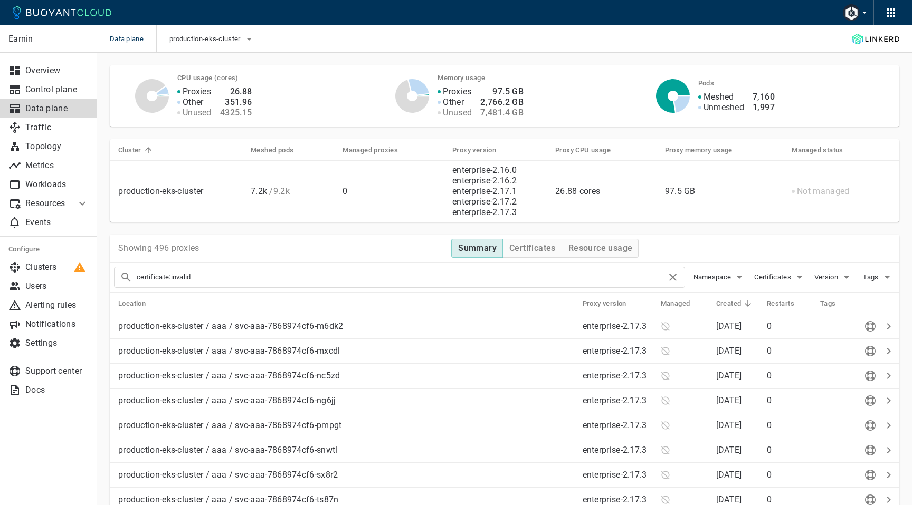
click at [725, 305] on h5 "Created" at bounding box center [728, 304] width 25 height 8
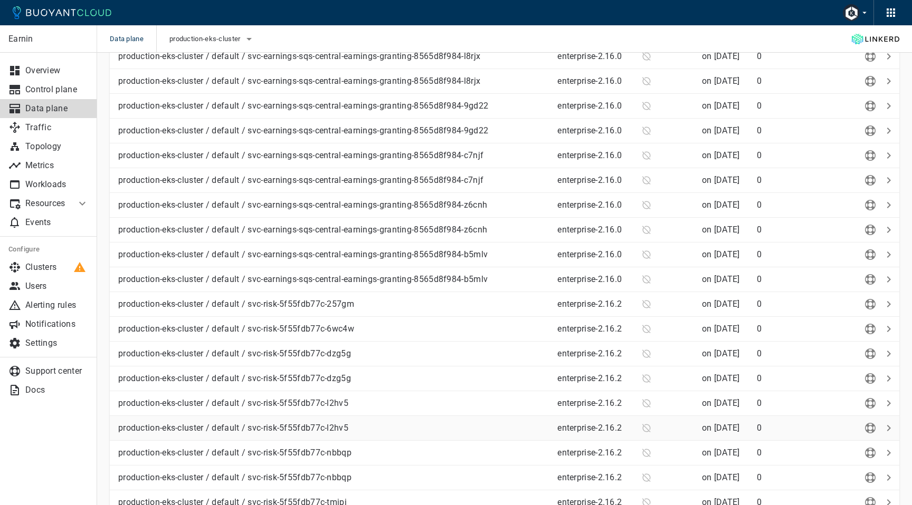
scroll to position [2271, 0]
